Goal: Task Accomplishment & Management: Complete application form

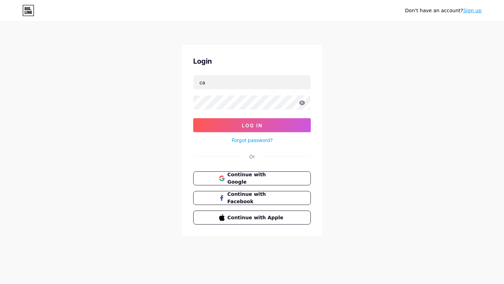
type input "c"
type input "[EMAIL_ADDRESS][DOMAIN_NAME]"
click at [302, 104] on icon at bounding box center [302, 102] width 6 height 5
click at [193, 118] on button "Log In" at bounding box center [252, 125] width 118 height 14
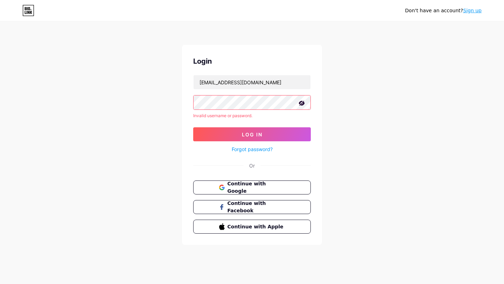
click at [354, 94] on div "Don't have an account? Sign up Login [EMAIL_ADDRESS][DOMAIN_NAME] Invalid usern…" at bounding box center [252, 133] width 504 height 267
click at [258, 133] on span "Log In" at bounding box center [252, 135] width 21 height 6
click at [370, 119] on div "Don't have an account? Sign up Login [EMAIL_ADDRESS][DOMAIN_NAME] Invalid usern…" at bounding box center [252, 133] width 504 height 267
click at [471, 10] on link "Sign up" at bounding box center [472, 11] width 19 height 6
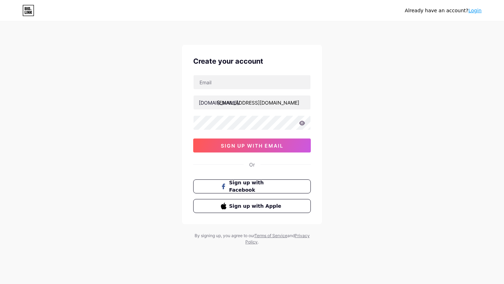
type input "[EMAIL_ADDRESS][DOMAIN_NAME]"
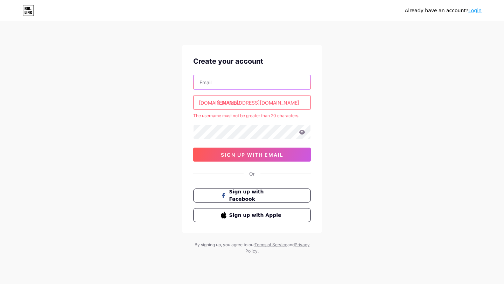
click at [227, 79] on input "text" at bounding box center [251, 82] width 117 height 14
type input "[EMAIL_ADDRESS][DOMAIN_NAME]"
click at [300, 102] on input "[EMAIL_ADDRESS][DOMAIN_NAME]" at bounding box center [251, 103] width 117 height 14
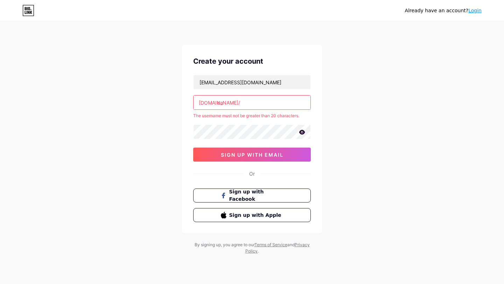
type input "c"
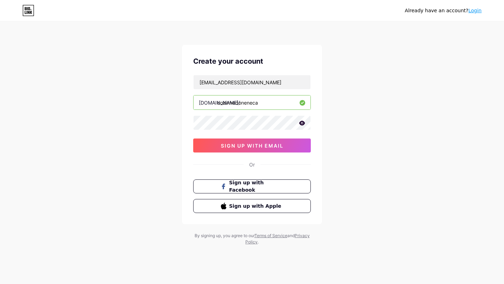
type input "cozinhadoneneca"
click at [370, 127] on div "Already have an account? Login Create your account [EMAIL_ADDRESS][DOMAIN_NAME]…" at bounding box center [252, 134] width 504 height 268
click at [269, 147] on span "sign up with email" at bounding box center [252, 146] width 63 height 6
